Goal: Task Accomplishment & Management: Complete application form

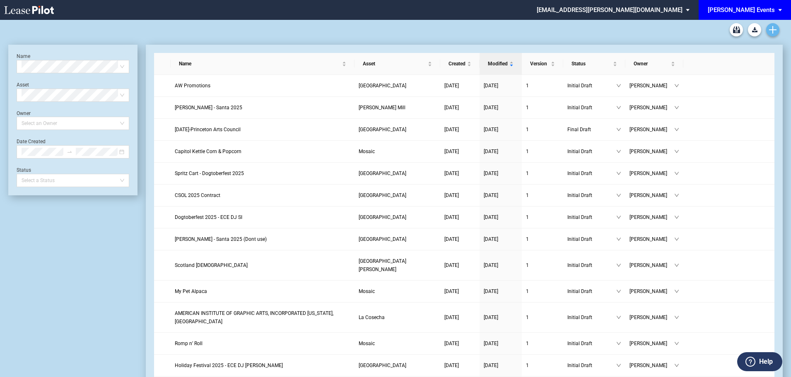
click at [771, 24] on link "Create new document" at bounding box center [772, 29] width 13 height 13
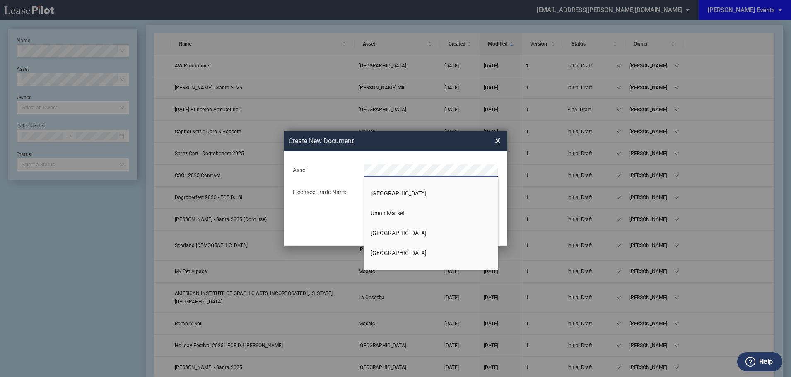
scroll to position [820, 0]
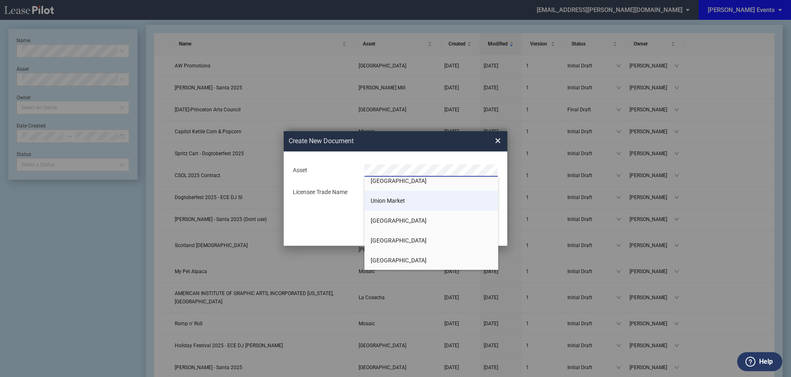
click at [461, 206] on li "Union Market" at bounding box center [431, 201] width 134 height 20
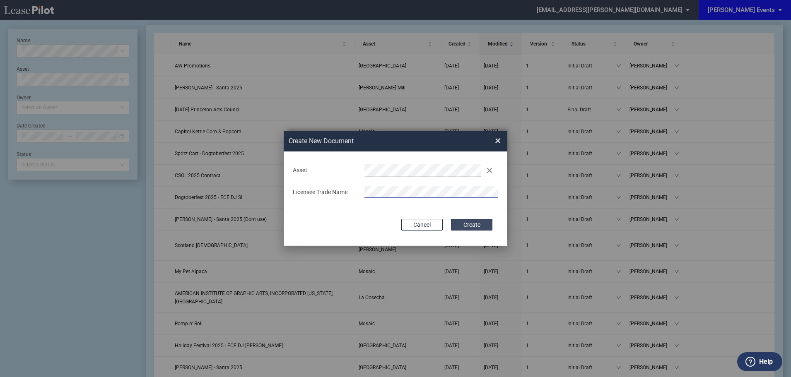
click at [474, 228] on button "Create" at bounding box center [471, 225] width 41 height 12
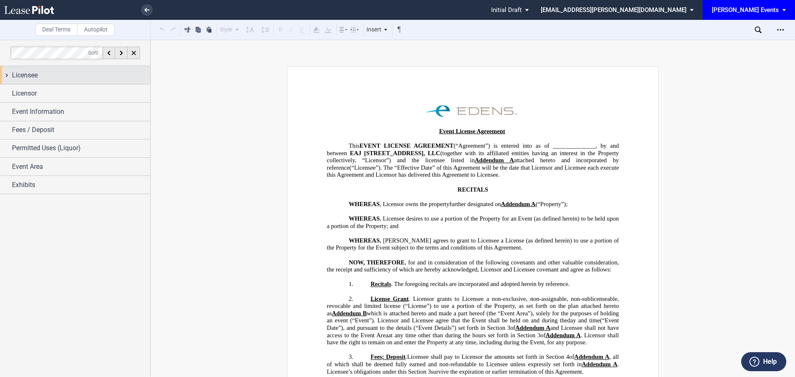
click at [82, 78] on div "Licensee" at bounding box center [81, 75] width 138 height 10
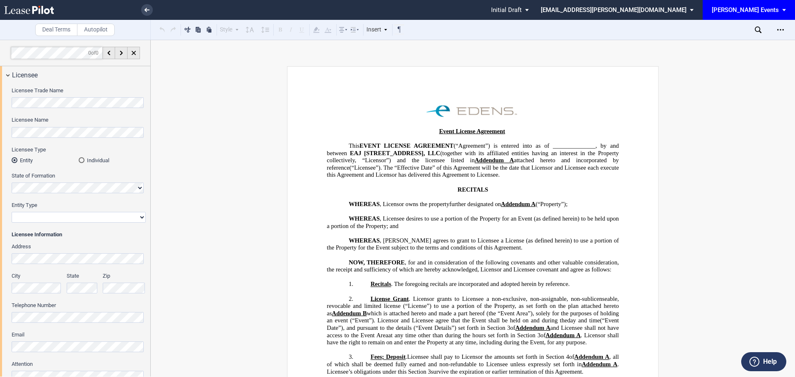
click at [0, 105] on html ".bocls-1{fill:#26354a;fill-rule:evenodd} Loading... × Pending... Pending... Ini…" at bounding box center [397, 188] width 795 height 377
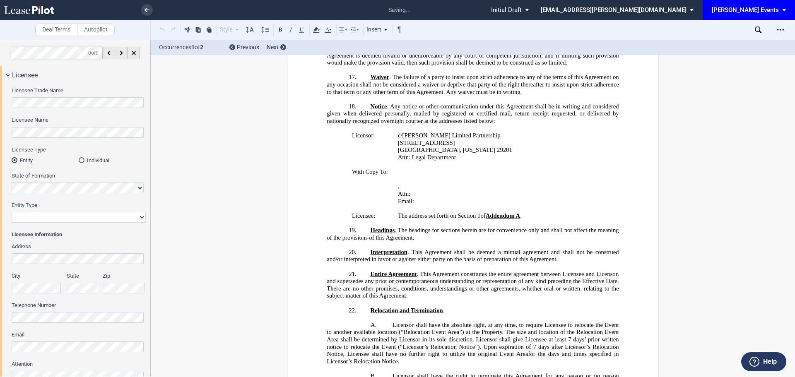
scroll to position [1260, 0]
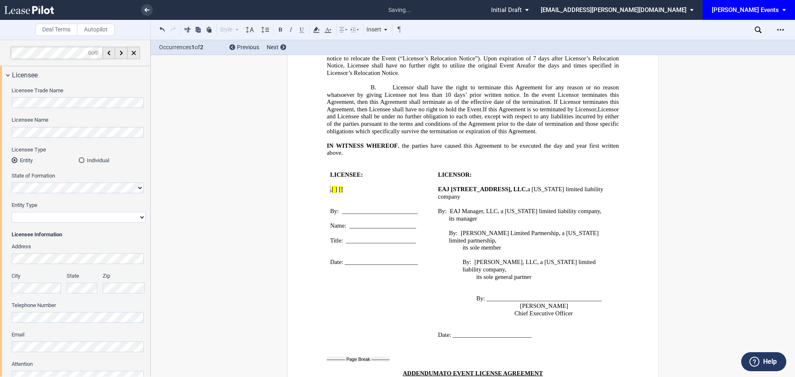
click at [65, 229] on div "Entity Type Corporation Limited Liability Company General Partnership Limited P…" at bounding box center [79, 216] width 134 height 29
click at [41, 264] on div "Address City State Zip Telephone Number Email Attention" at bounding box center [79, 316] width 134 height 147
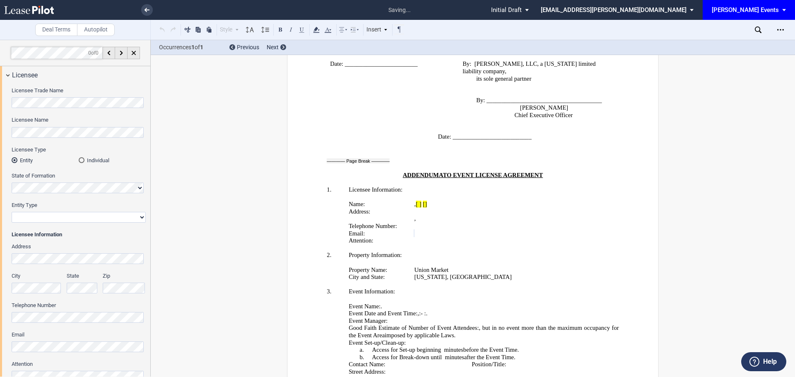
scroll to position [129, 0]
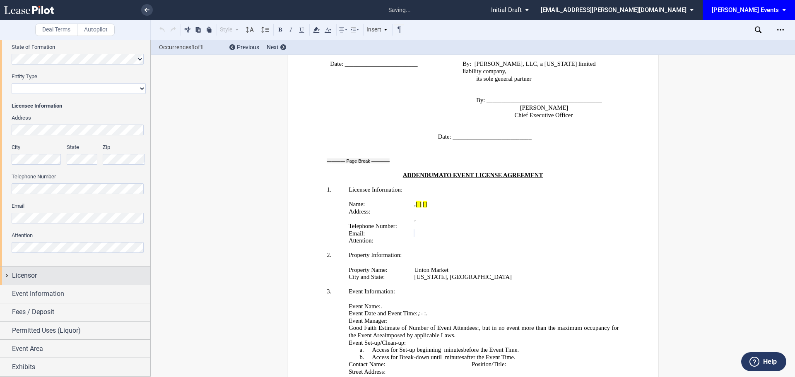
click at [41, 282] on div "Licensor" at bounding box center [75, 276] width 150 height 18
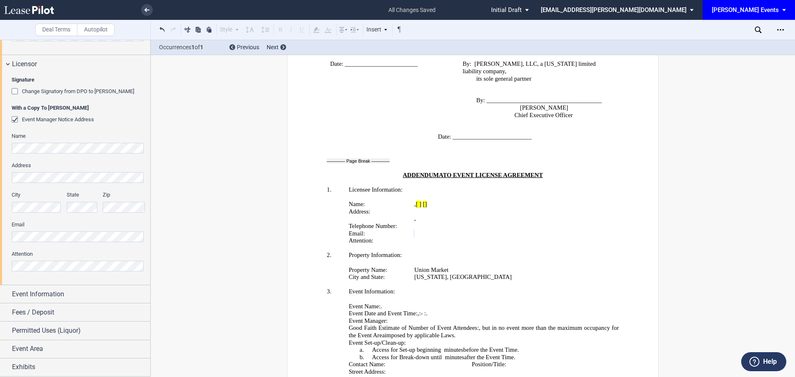
click at [7, 238] on div "Signature Change Signatory from DPO to Jodie W. McLean With a Copy To EDENS Eve…" at bounding box center [75, 178] width 150 height 211
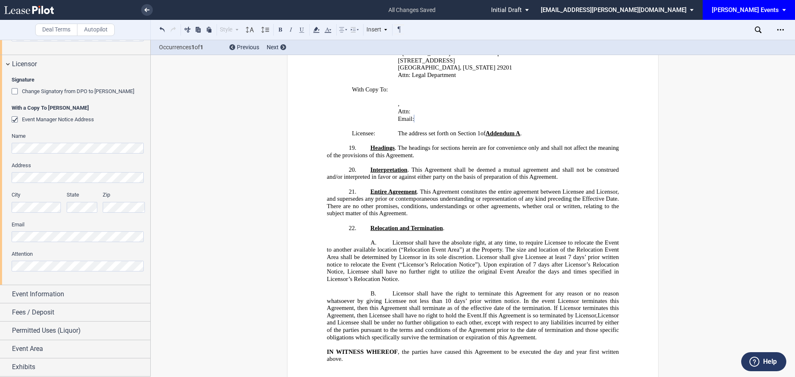
scroll to position [983, 0]
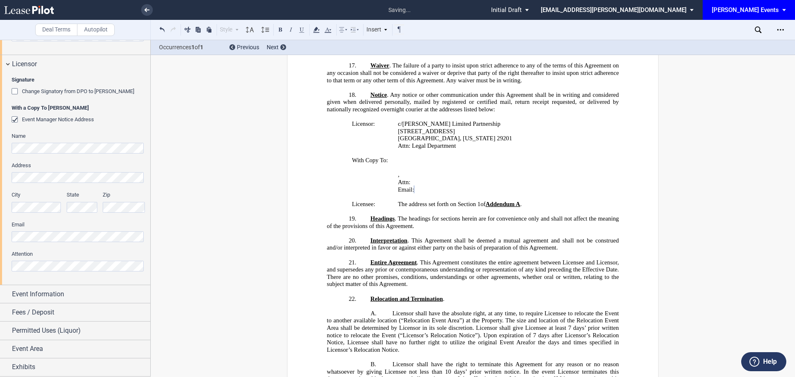
click at [0, 266] on html ".bocls-1{fill:#26354a;fill-rule:evenodd} Loading... × saving... Pending... Pend…" at bounding box center [397, 188] width 795 height 377
click at [99, 289] on div "Event Information" at bounding box center [81, 294] width 138 height 10
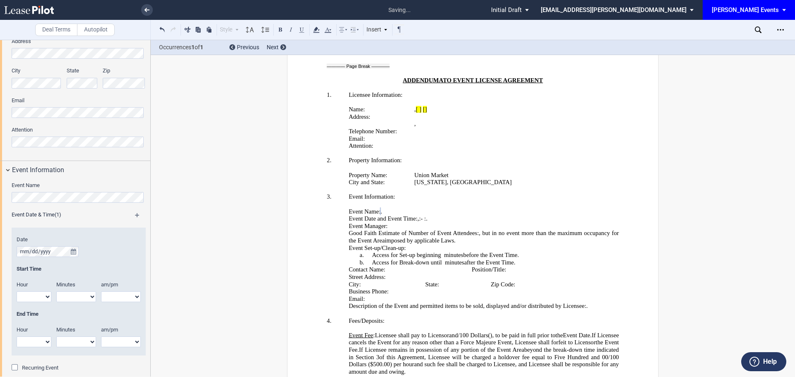
scroll to position [589, 0]
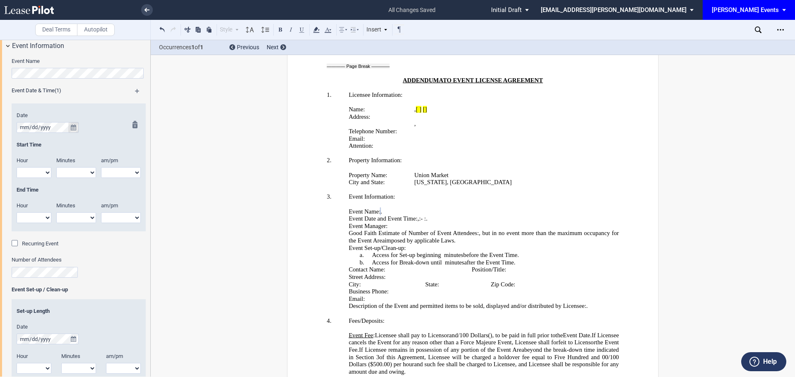
click at [72, 125] on icon "true" at bounding box center [73, 128] width 5 height 6
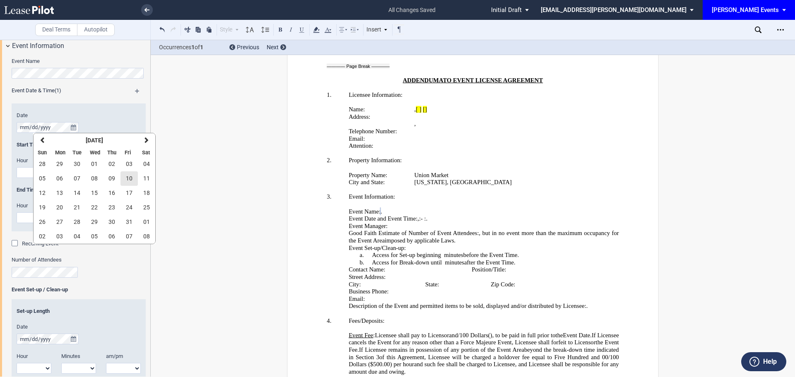
click at [126, 176] on span "10" at bounding box center [129, 178] width 7 height 7
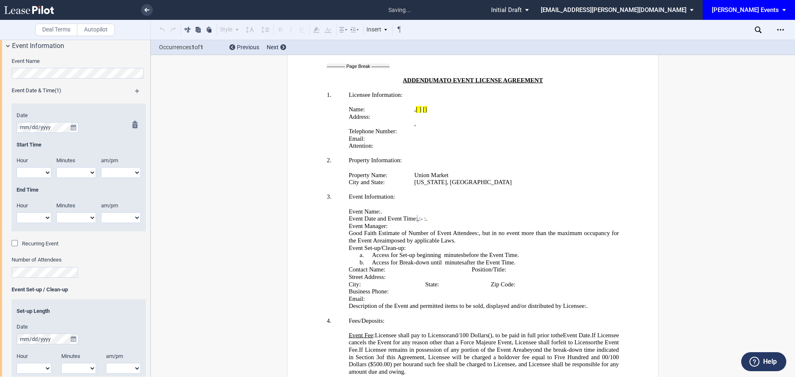
click at [35, 174] on select "1 2 3 4 5 6 7 8 9 10 11 12" at bounding box center [34, 172] width 35 height 11
select select "4"
click at [17, 167] on select "1 2 3 4 5 6 7 8 9 10 11 12" at bounding box center [34, 172] width 35 height 11
click at [67, 169] on select "00 05 10 15 20 25 30 35 40 45 50 55" at bounding box center [76, 172] width 40 height 11
select select "00"
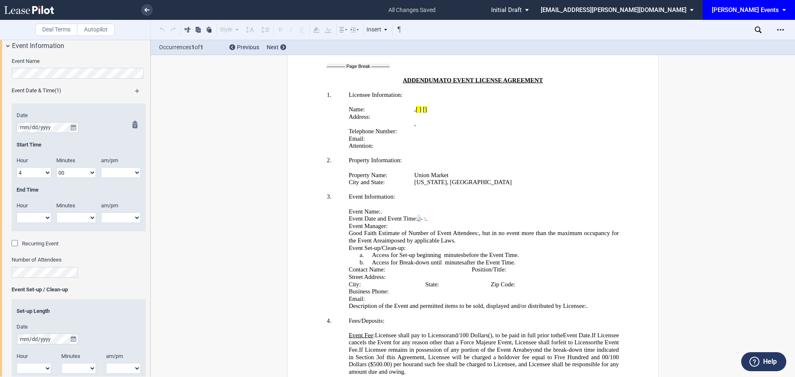
click at [56, 167] on select "00 05 10 15 20 25 30 35 40 45 50 55" at bounding box center [76, 172] width 40 height 11
click at [123, 170] on select "am pm" at bounding box center [121, 172] width 40 height 11
select select "pm"
click at [101, 167] on select "am pm" at bounding box center [121, 172] width 40 height 11
click at [31, 219] on select "1 2 3 4 5 6 7 8 9 10 11 12" at bounding box center [34, 217] width 35 height 11
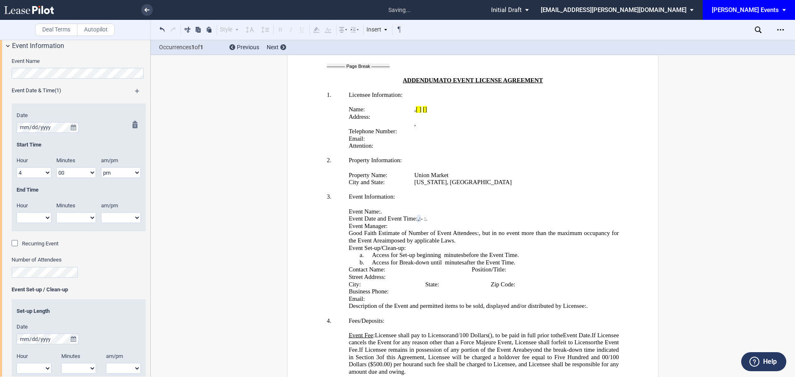
select select "6"
click at [17, 212] on select "1 2 3 4 5 6 7 8 9 10 11 12" at bounding box center [34, 217] width 35 height 11
click at [93, 217] on select "00 05 10 15 20 25 30 35 40 45 50 55" at bounding box center [76, 217] width 40 height 11
select select "00"
click at [56, 212] on select "00 05 10 15 20 25 30 35 40 45 50 55" at bounding box center [76, 217] width 40 height 11
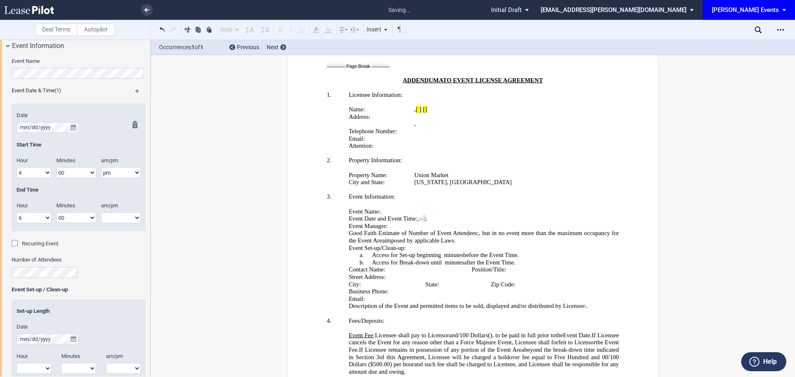
click at [125, 219] on select "am pm" at bounding box center [121, 217] width 40 height 11
select select "pm"
click at [101, 212] on select "am pm" at bounding box center [121, 217] width 40 height 11
click at [39, 238] on div "Date Start Time Hour 1 2 3 4 5 6 7 8 9 10 11 12" at bounding box center [79, 173] width 134 height 134
click at [39, 243] on span "Recurring Event" at bounding box center [40, 243] width 36 height 6
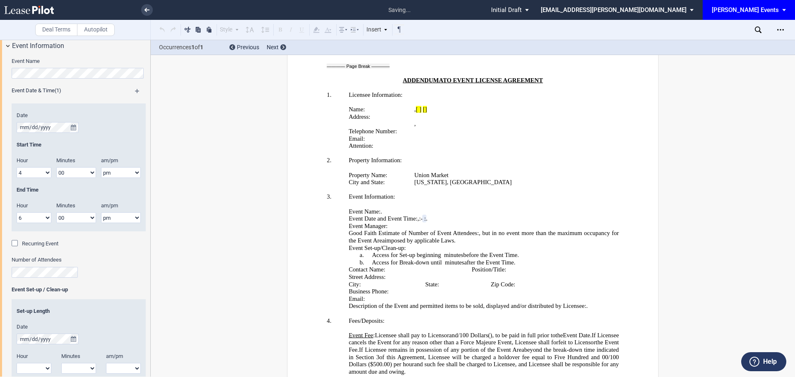
scroll to position [1560, 0]
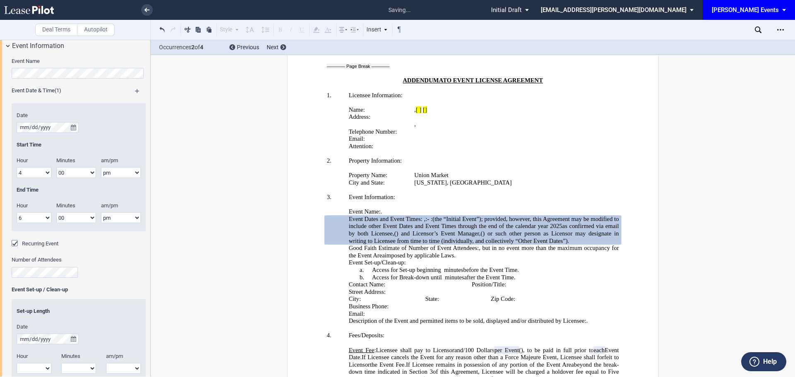
click at [43, 243] on span "Recurring Event" at bounding box center [40, 243] width 36 height 6
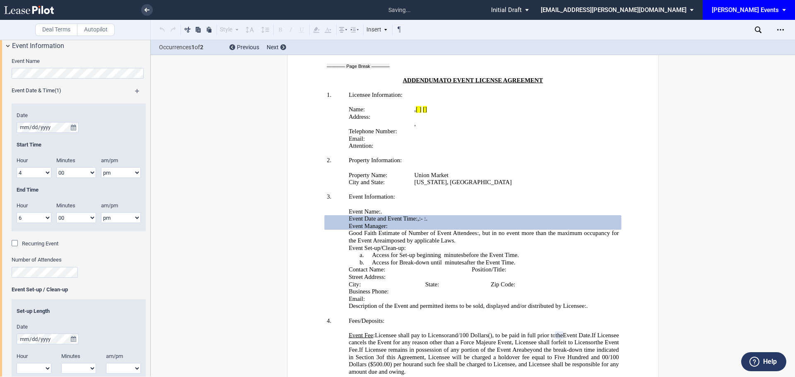
click at [43, 279] on div "Number of Attendees" at bounding box center [79, 270] width 134 height 29
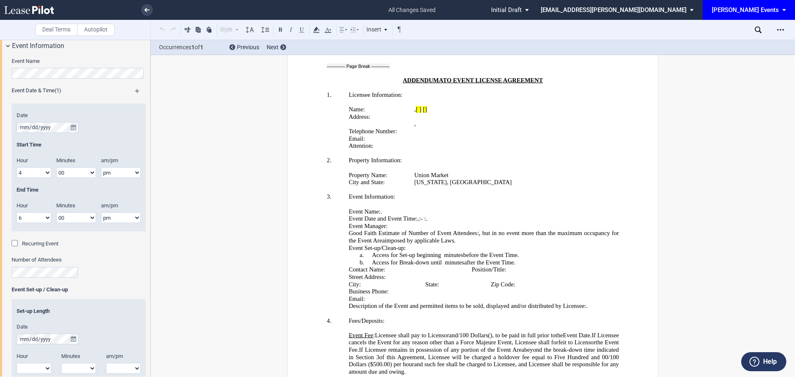
click at [142, 308] on div "Set-up Length" at bounding box center [79, 316] width 134 height 16
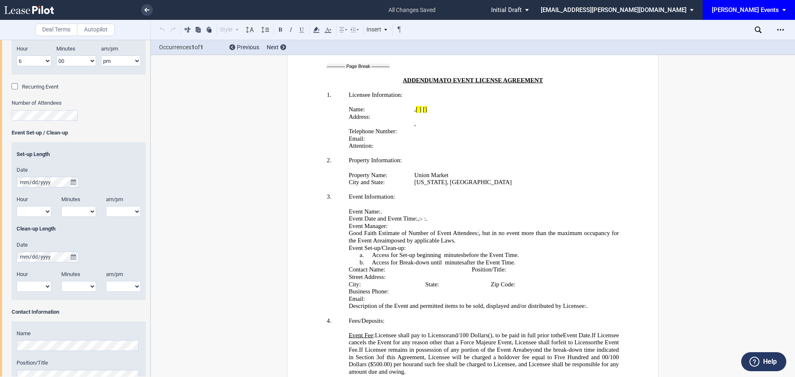
scroll to position [837, 0]
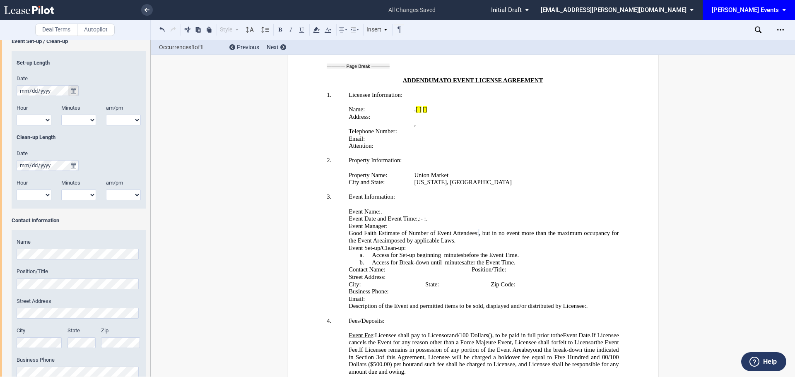
click at [75, 91] on icon "true" at bounding box center [73, 91] width 5 height 6
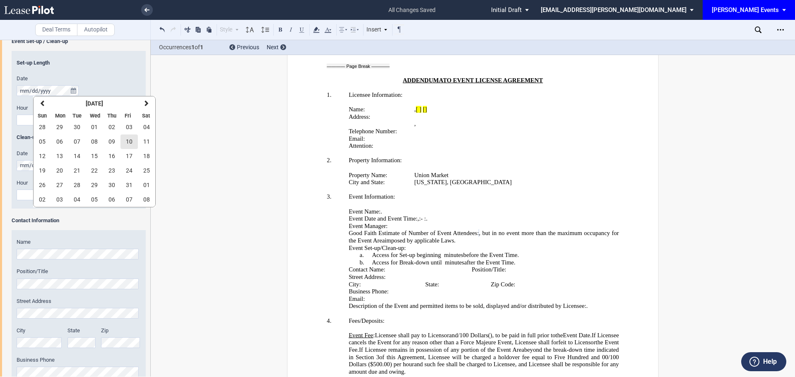
click at [124, 144] on button "10" at bounding box center [128, 142] width 17 height 14
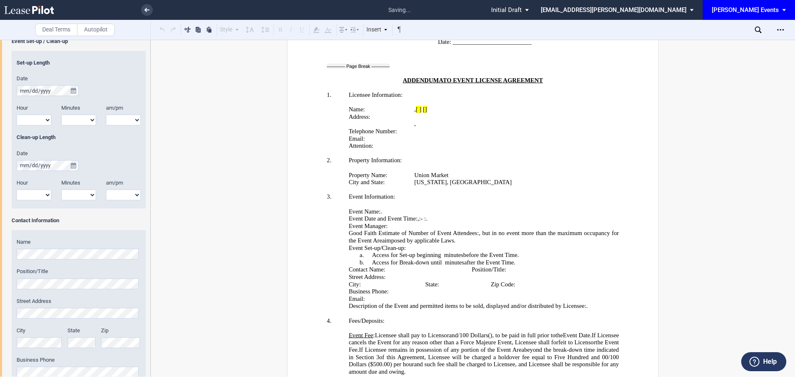
click at [47, 122] on select "1 2 3 4 5 6 7 8 9 10 11 12" at bounding box center [34, 120] width 35 height 11
select select "9"
click at [17, 115] on select "1 2 3 4 5 6 7 8 9 10 11 12" at bounding box center [34, 120] width 35 height 11
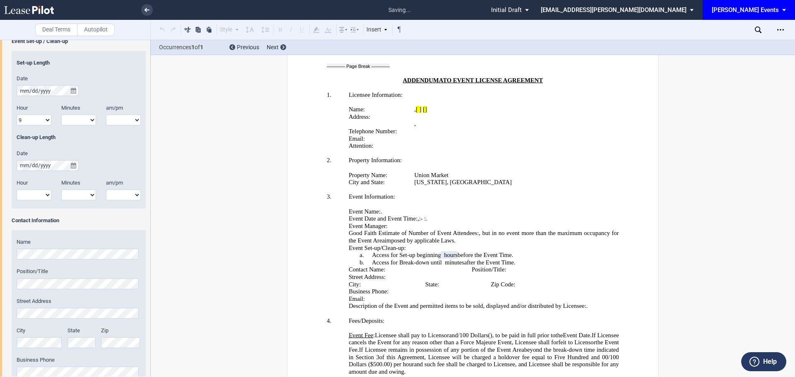
click at [75, 115] on select "00 05 10 15 20 25 30 35 40 45 50 55" at bounding box center [78, 120] width 35 height 11
select select "00"
click at [61, 115] on select "00 05 10 15 20 25 30 35 40 45 50 55" at bounding box center [78, 120] width 35 height 11
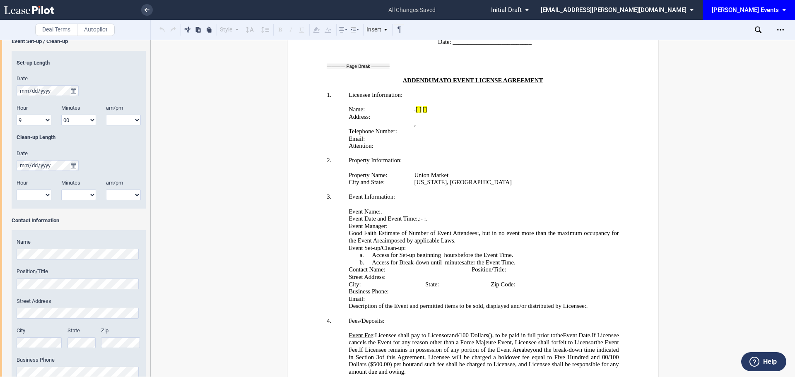
click at [118, 123] on select "am pm" at bounding box center [123, 120] width 35 height 11
select select "am"
click at [106, 115] on select "am pm" at bounding box center [123, 120] width 35 height 11
click at [70, 166] on button "true" at bounding box center [73, 165] width 10 height 11
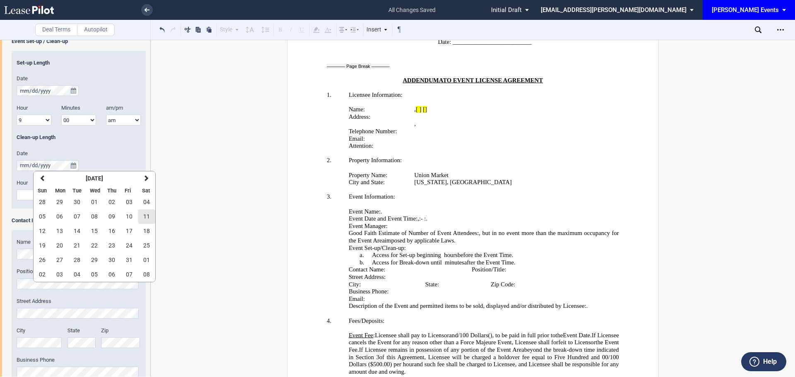
click at [147, 217] on span "11" at bounding box center [146, 216] width 7 height 7
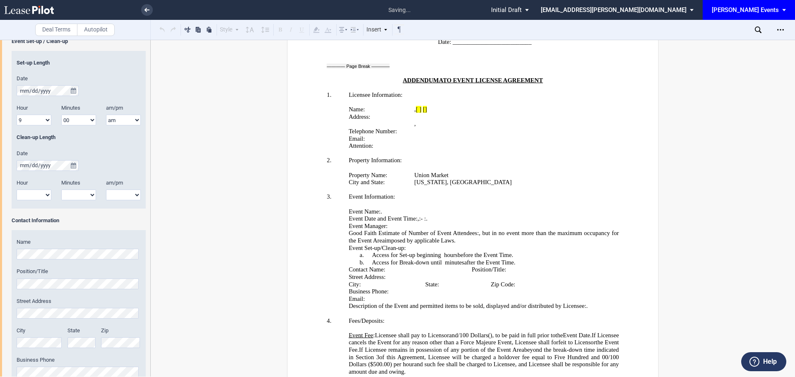
click at [36, 192] on select "1 2 3 4 5 6 7 8 9 10 11 12" at bounding box center [34, 195] width 35 height 11
select select "7"
click at [17, 190] on select "1 2 3 4 5 6 7 8 9 10 11 12" at bounding box center [34, 195] width 35 height 11
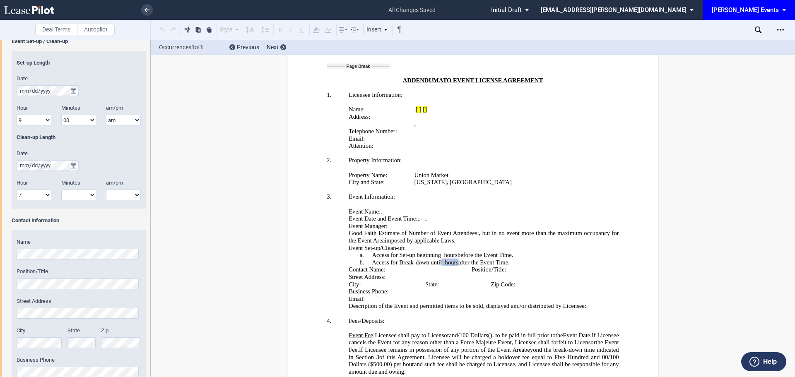
click at [81, 191] on select "00 05 10 15 20 25 30 35 40 45 50 55" at bounding box center [78, 195] width 35 height 11
select select "00"
click at [61, 190] on select "00 05 10 15 20 25 30 35 40 45 50 55" at bounding box center [78, 195] width 35 height 11
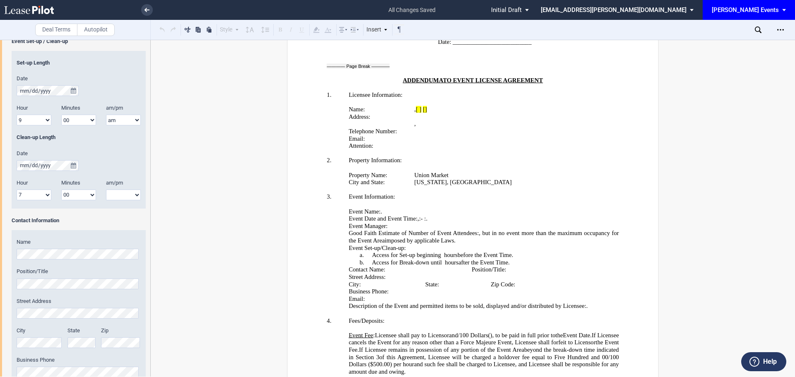
click at [111, 190] on select "am pm" at bounding box center [123, 195] width 35 height 11
select select "pm"
click at [106, 190] on select "am pm" at bounding box center [123, 195] width 35 height 11
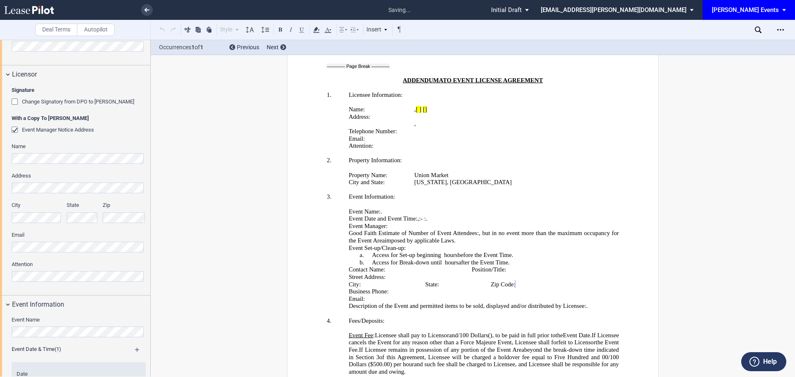
scroll to position [340, 0]
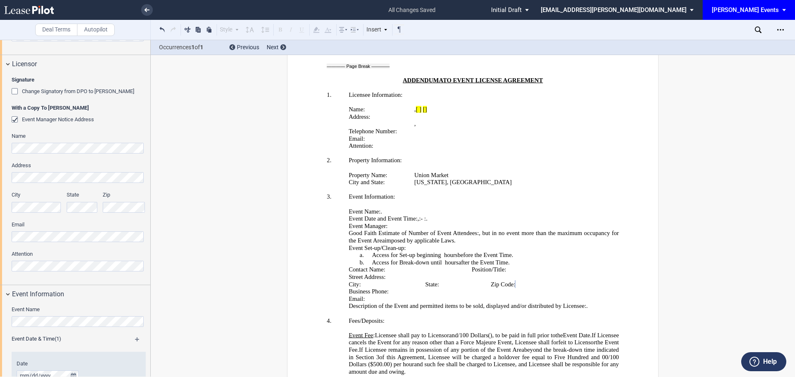
click at [10, 240] on div "Signature Change Signatory from DPO to Jodie W. McLean With a Copy To EDENS Eve…" at bounding box center [75, 178] width 150 height 211
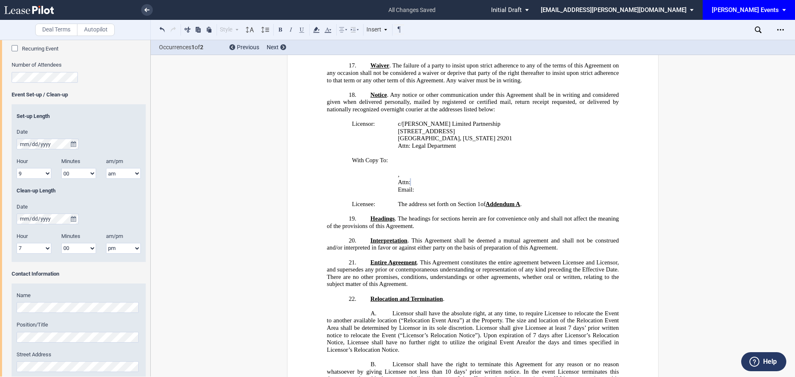
scroll to position [768, 0]
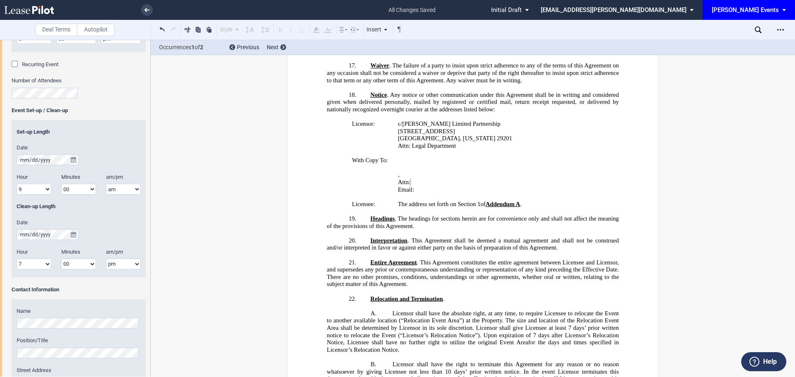
click at [5, 91] on div "Event Name Event Date & Time (1) Date Start Time Hour 1 2 3 4 5 6 7 8 9 10 11 12" at bounding box center [75, 213] width 150 height 676
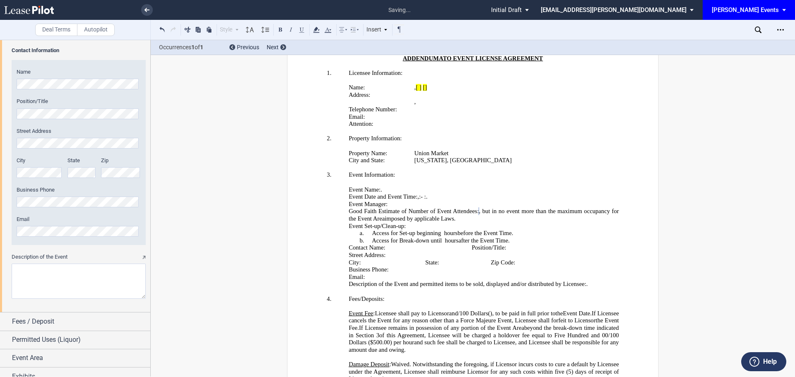
scroll to position [1016, 0]
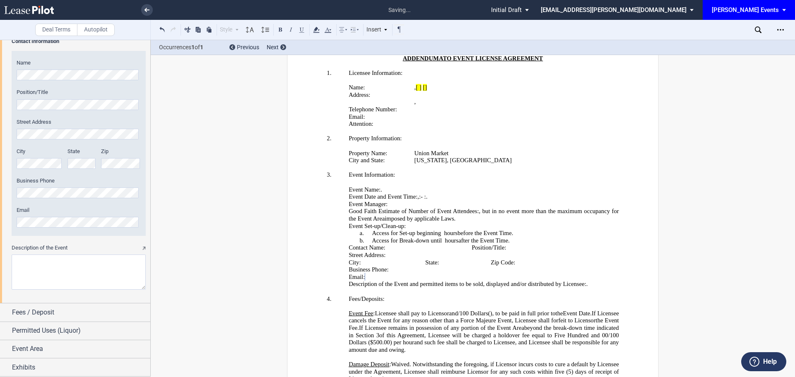
click at [118, 274] on textarea "Description of the Event" at bounding box center [79, 272] width 134 height 35
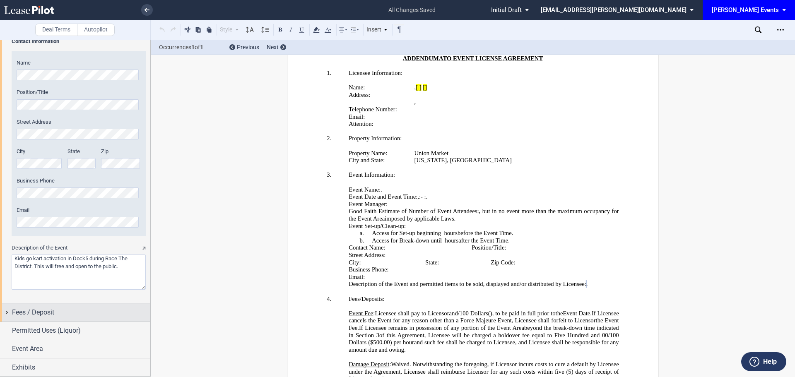
type textarea "Kids go kart activation in Dock5 during Race The District. This will free and o…"
click at [88, 309] on div "Fees / Deposit" at bounding box center [81, 313] width 138 height 10
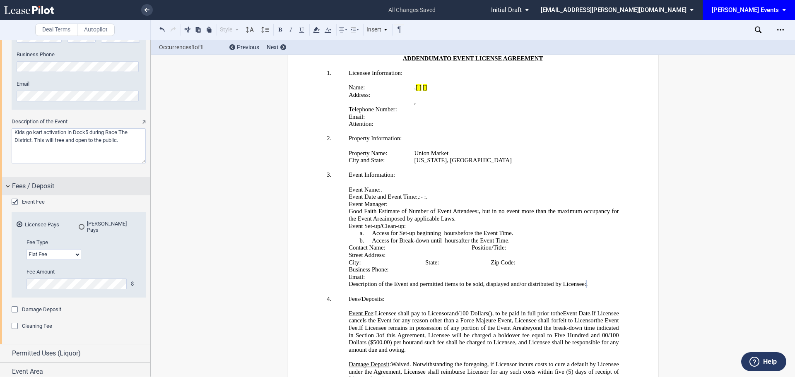
scroll to position [1160, 0]
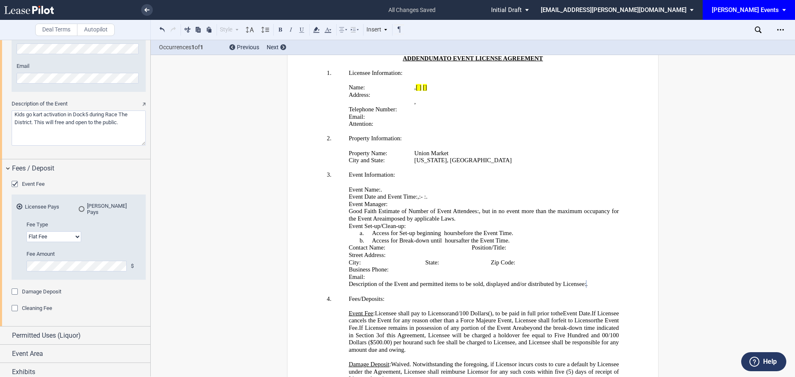
click at [100, 208] on md-radio-button "[PERSON_NAME] Pays" at bounding box center [110, 209] width 62 height 12
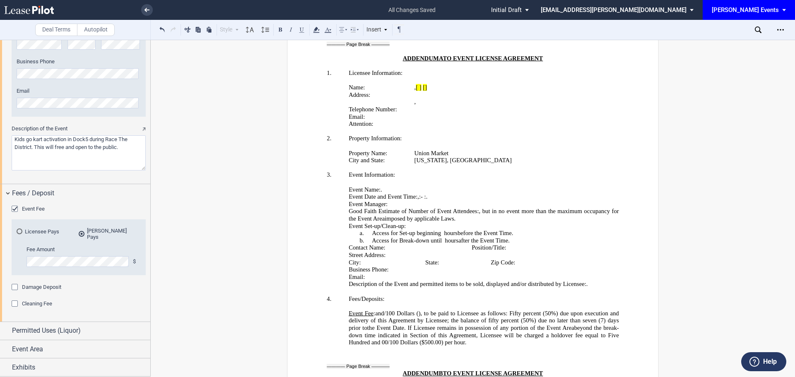
scroll to position [1131, 0]
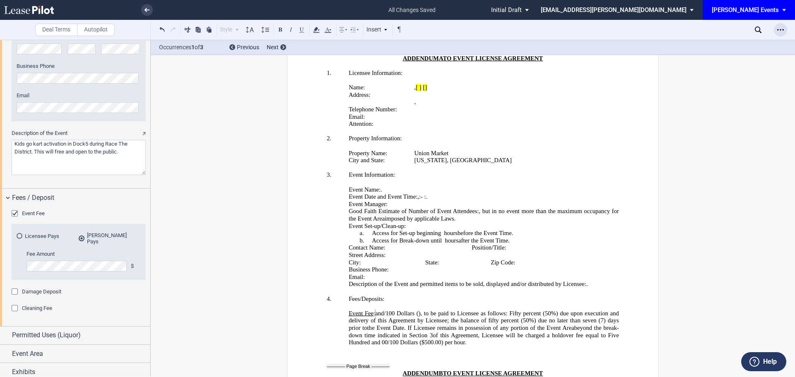
click at [777, 29] on icon "Open Lease options menu" at bounding box center [780, 29] width 7 height 7
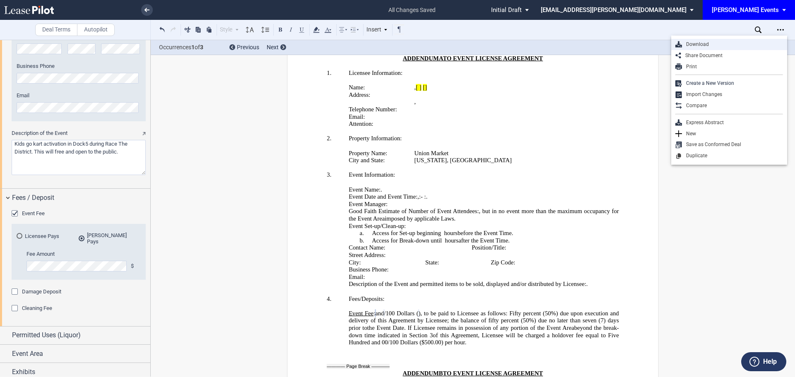
click at [715, 47] on div "Download" at bounding box center [732, 44] width 101 height 7
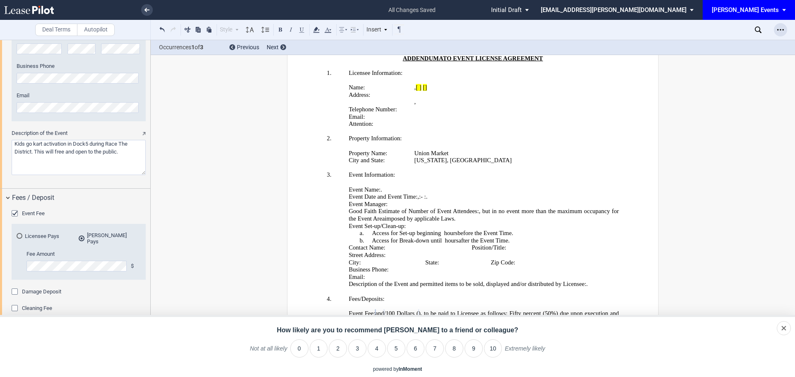
click at [783, 29] on div "Open Lease options menu" at bounding box center [780, 29] width 13 height 13
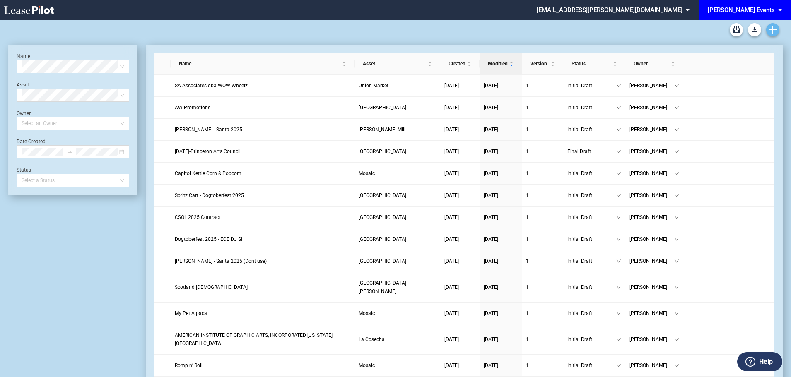
click at [775, 27] on icon "Create new document" at bounding box center [772, 29] width 7 height 7
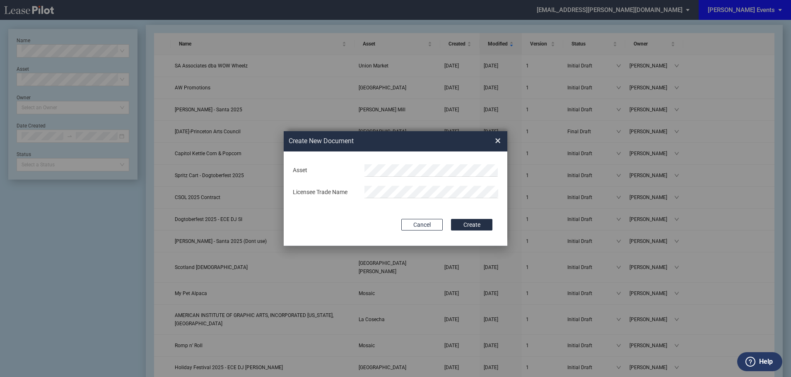
click at [496, 139] on span "×" at bounding box center [498, 141] width 6 height 13
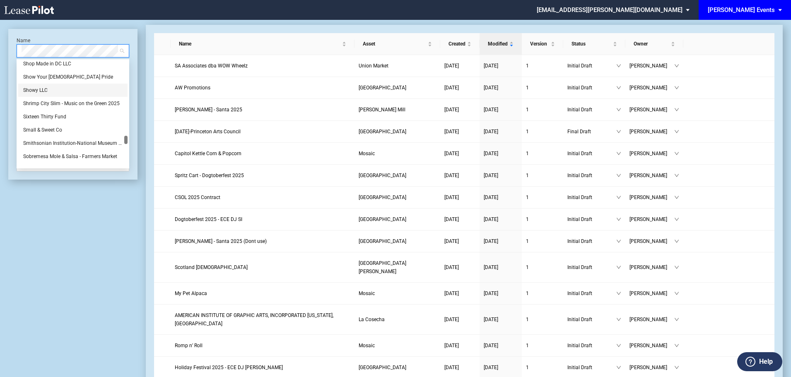
scroll to position [4545, 0]
click at [126, 140] on div "Showy LLC Shrimp City Slim - Music on the Green 2025 Sixteen Thirty Fund Small …" at bounding box center [72, 114] width 109 height 106
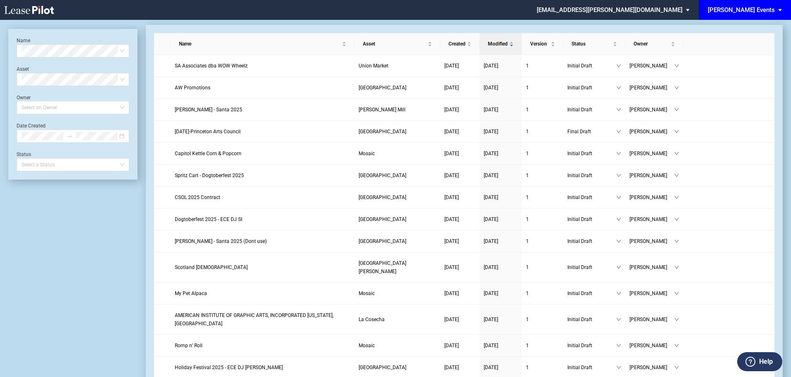
click at [757, 9] on div "[PERSON_NAME] Events" at bounding box center [740, 9] width 67 height 7
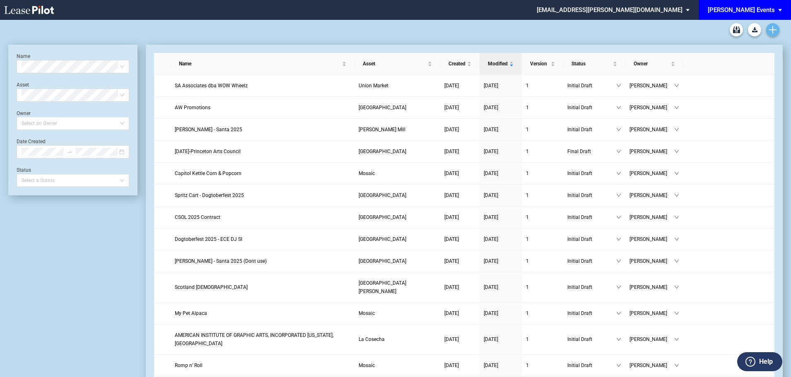
click at [773, 33] on icon "Create new document" at bounding box center [772, 29] width 7 height 7
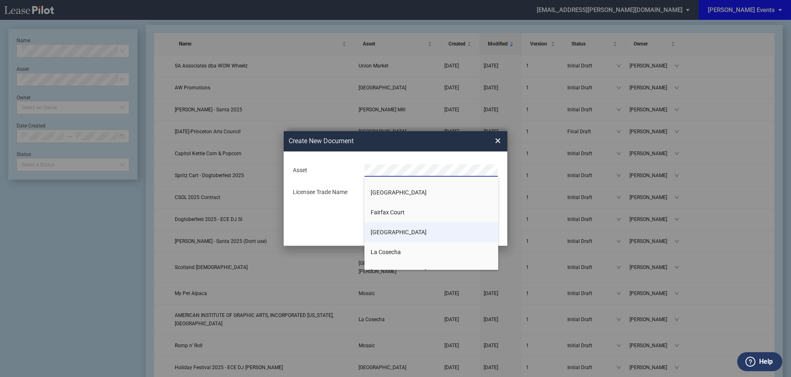
scroll to position [300, 0]
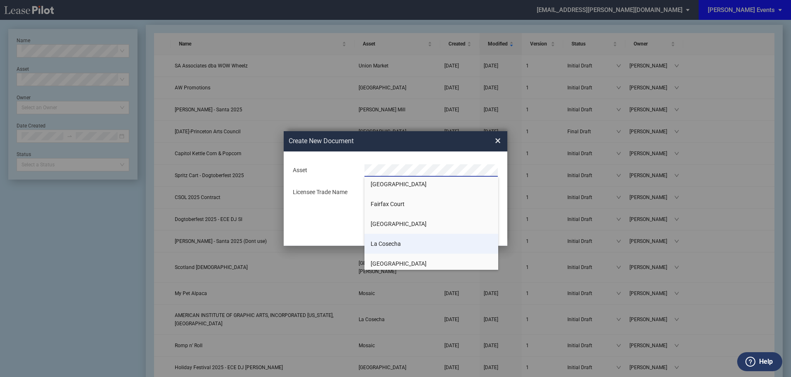
click at [437, 239] on li "La Cosecha" at bounding box center [431, 244] width 134 height 20
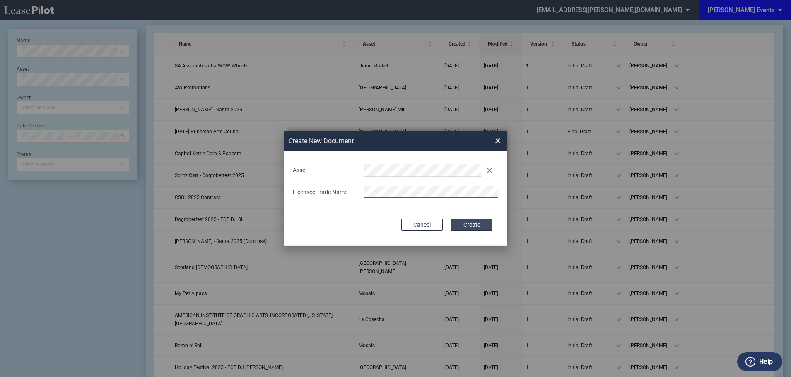
click at [456, 226] on button "Create" at bounding box center [471, 225] width 41 height 12
